Goal: Communication & Community: Answer question/provide support

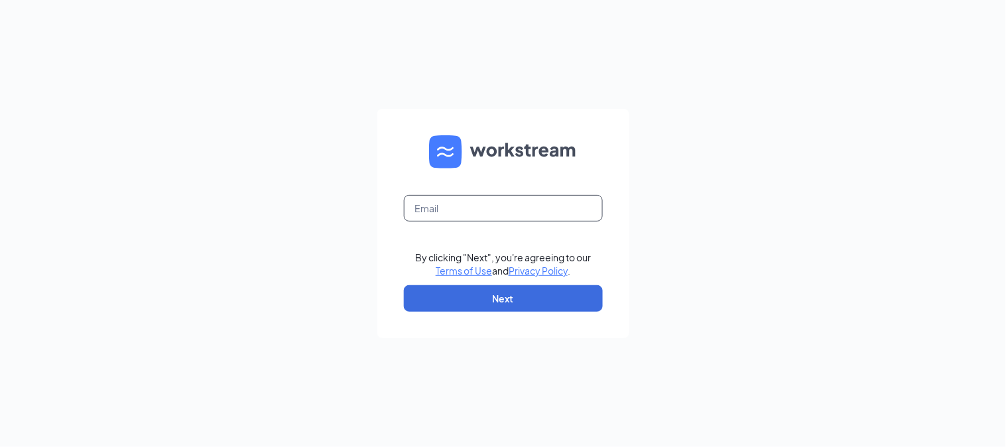
click at [487, 210] on input "text" at bounding box center [503, 208] width 199 height 27
type input "[EMAIL_ADDRESS][DOMAIN_NAME]"
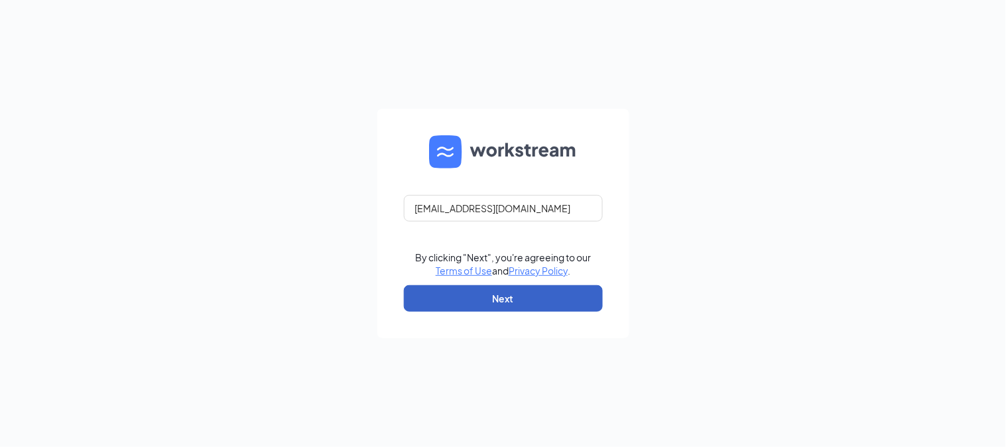
click at [499, 307] on button "Next" at bounding box center [503, 298] width 199 height 27
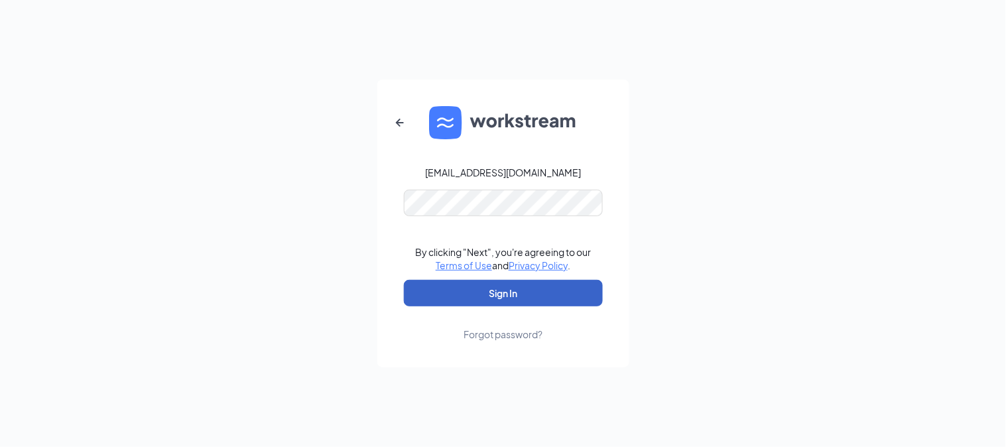
click at [493, 300] on button "Sign In" at bounding box center [503, 293] width 199 height 27
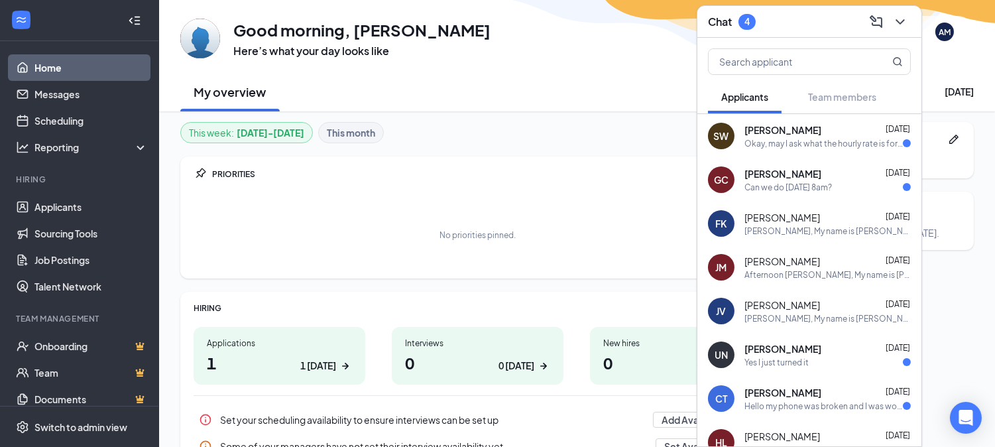
click at [812, 177] on div "Gabriel C Aug 25" at bounding box center [828, 173] width 166 height 13
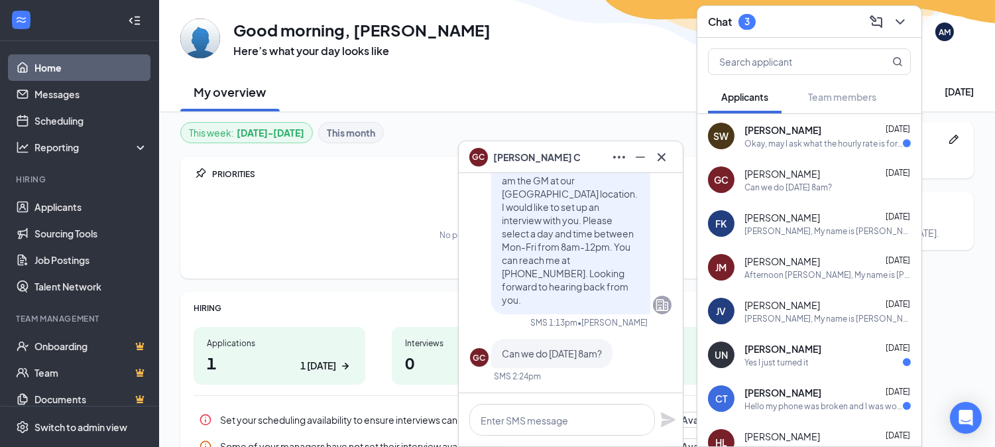
click at [545, 401] on div at bounding box center [571, 419] width 224 height 53
click at [585, 421] on textarea at bounding box center [563, 420] width 186 height 32
click at [659, 159] on icon "Cross" at bounding box center [662, 157] width 16 height 16
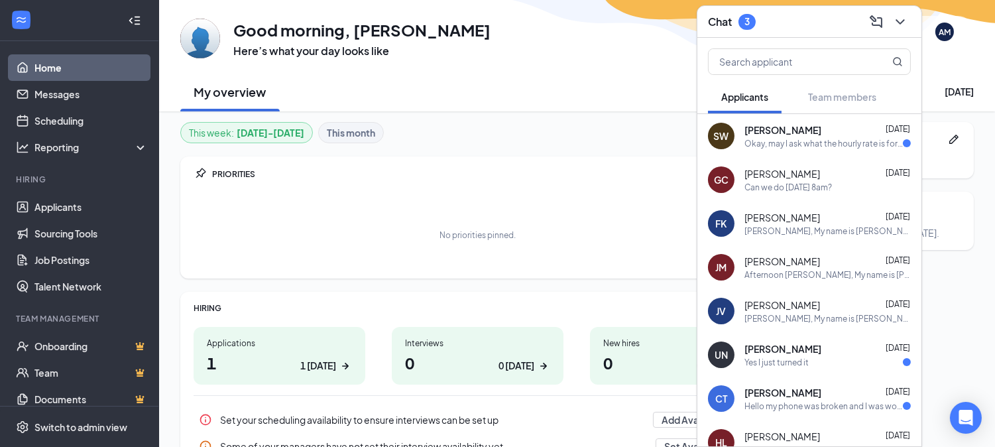
click at [796, 151] on div "SW Sadie Weipz Aug 25 Okay, may I ask what the hourly rate is for a shift lead?" at bounding box center [810, 136] width 224 height 44
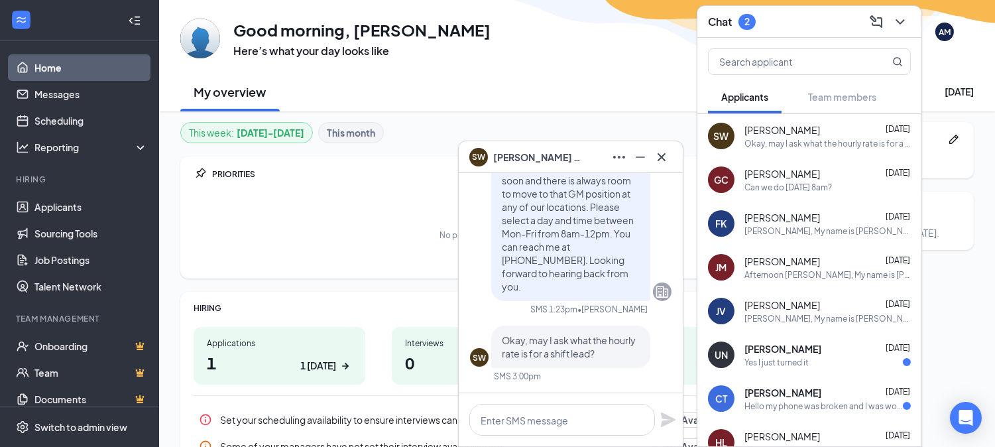
click at [797, 150] on div "SW Sadie Weipz Aug 25 Okay, may I ask what the hourly rate is for a shift lead?" at bounding box center [810, 136] width 224 height 44
click at [511, 419] on textarea at bounding box center [563, 420] width 186 height 32
type textarea "$14 + Tips"
click at [665, 416] on icon "Plane" at bounding box center [668, 420] width 15 height 15
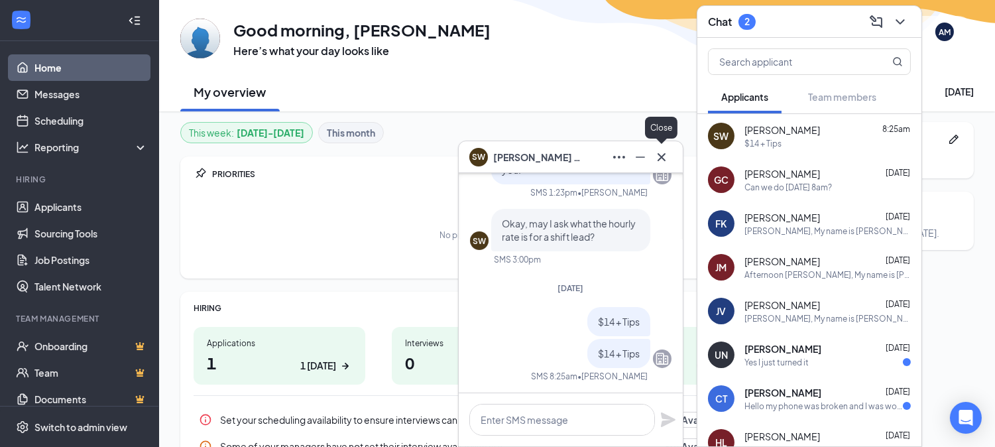
click at [659, 154] on icon "Cross" at bounding box center [662, 157] width 8 height 8
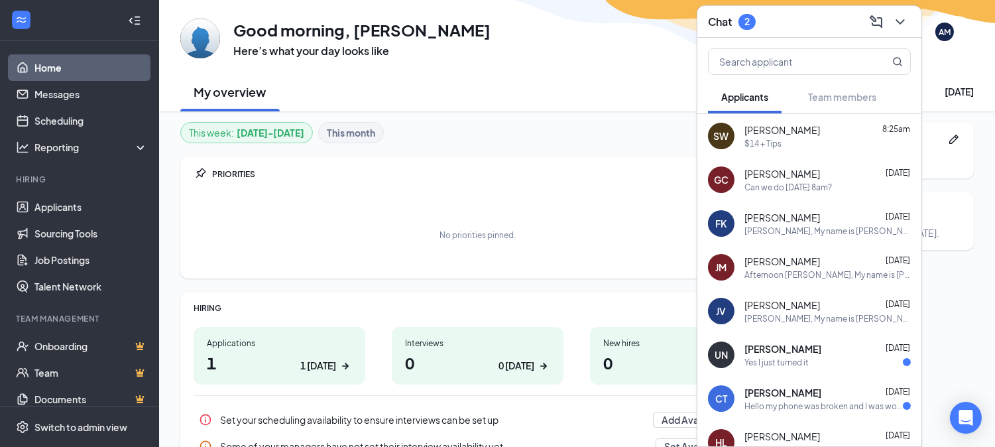
click at [828, 249] on div "JM Jake Myers Aug 25 Afternoon Jake, My name is Amanda, I am the GM at our Pflu…" at bounding box center [810, 267] width 224 height 44
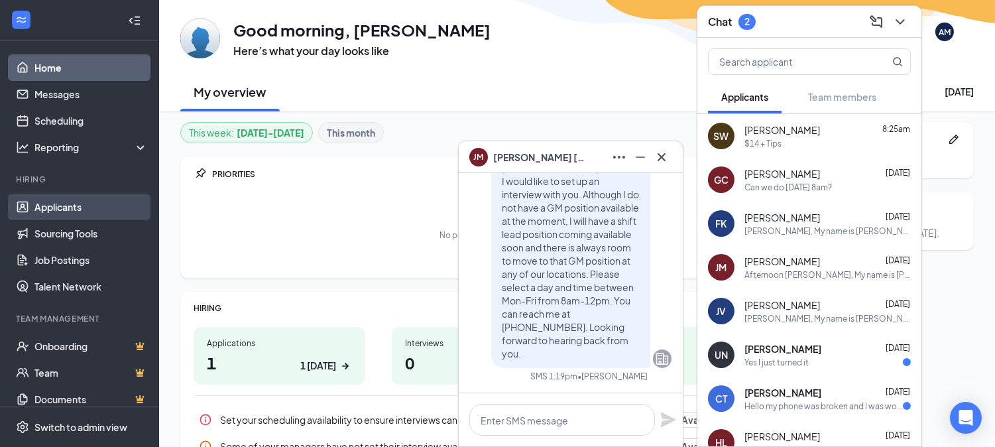
click at [71, 200] on link "Applicants" at bounding box center [90, 207] width 113 height 27
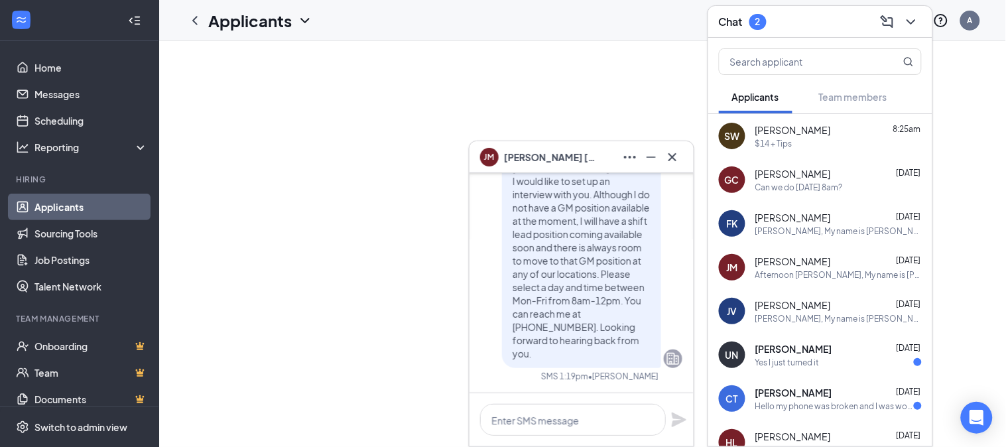
click at [671, 154] on icon "Cross" at bounding box center [673, 157] width 16 height 16
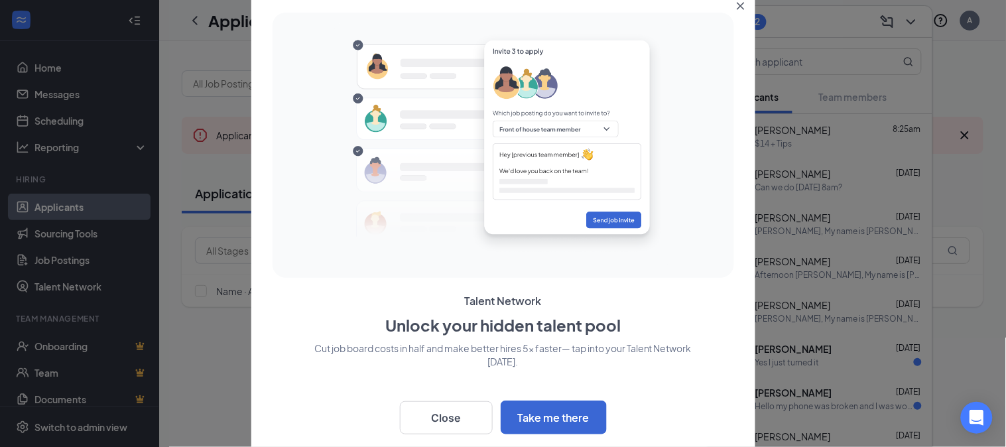
click at [743, 8] on button "Close" at bounding box center [744, 3] width 24 height 24
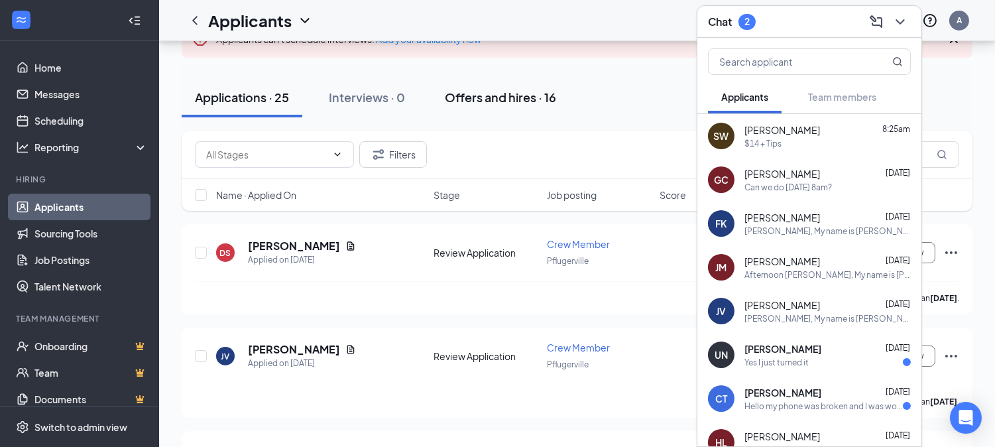
scroll to position [97, 0]
click at [350, 243] on icon "Document" at bounding box center [351, 245] width 11 height 11
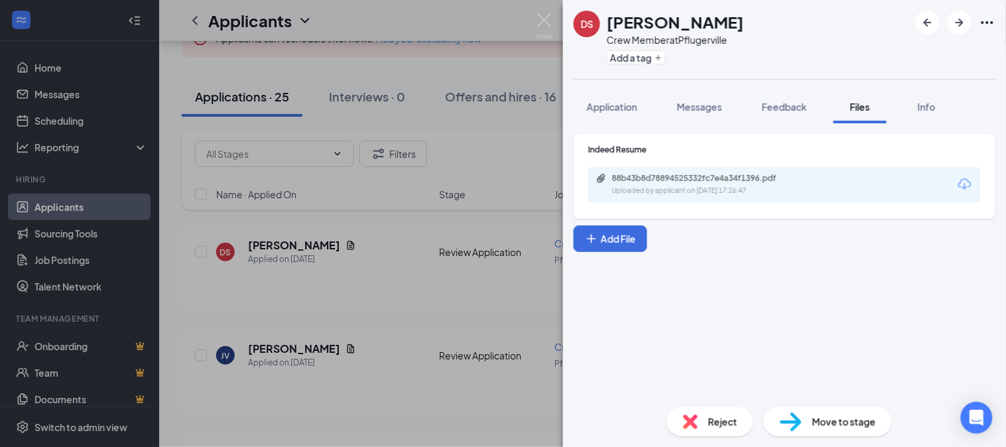
click at [968, 186] on icon "Download" at bounding box center [965, 184] width 16 height 16
click at [545, 17] on img at bounding box center [545, 26] width 17 height 26
